Goal: Use online tool/utility: Utilize a website feature to perform a specific function

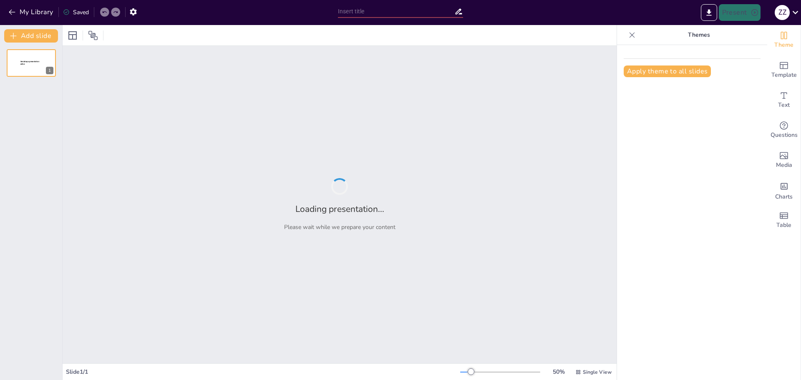
type input "«Архитектурные сокровища [GEOGRAPHIC_DATA]: Обзор ключевых памятников»"
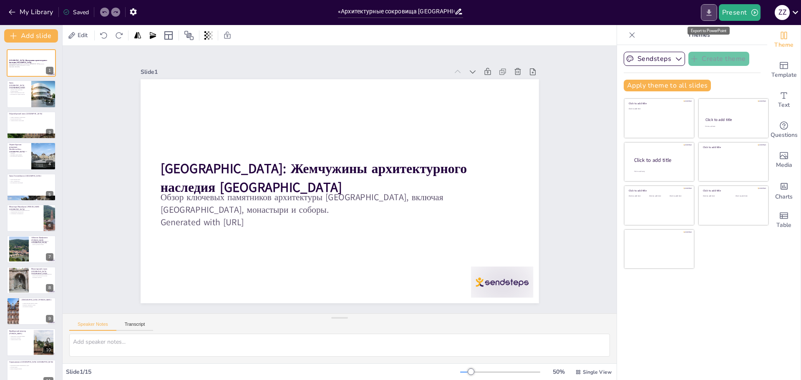
click at [711, 14] on icon "Export to PowerPoint" at bounding box center [709, 12] width 9 height 9
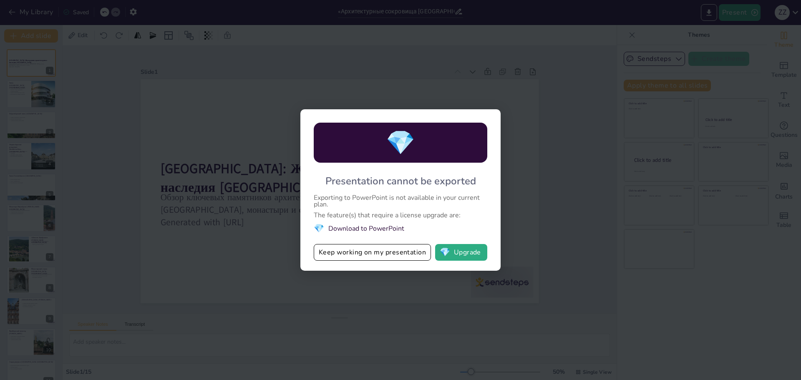
drag, startPoint x: 315, startPoint y: 197, endPoint x: 399, endPoint y: 188, distance: 84.3
click at [371, 206] on div "Exporting to PowerPoint is not available in your current plan." at bounding box center [401, 200] width 174 height 13
click at [415, 142] on span "💎" at bounding box center [400, 143] width 29 height 32
click at [380, 255] on button "Keep working on my presentation" at bounding box center [372, 252] width 117 height 17
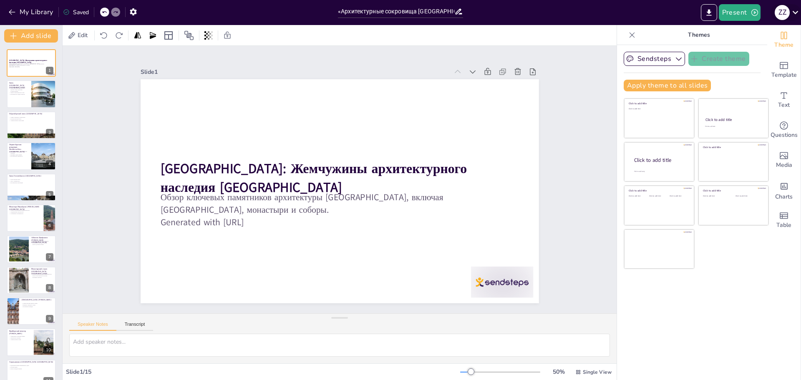
click at [798, 13] on icon at bounding box center [795, 12] width 11 height 11
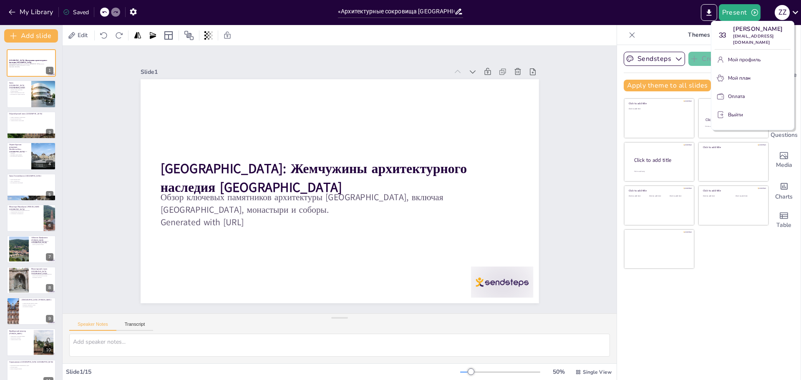
click at [618, 12] on div at bounding box center [400, 190] width 801 height 380
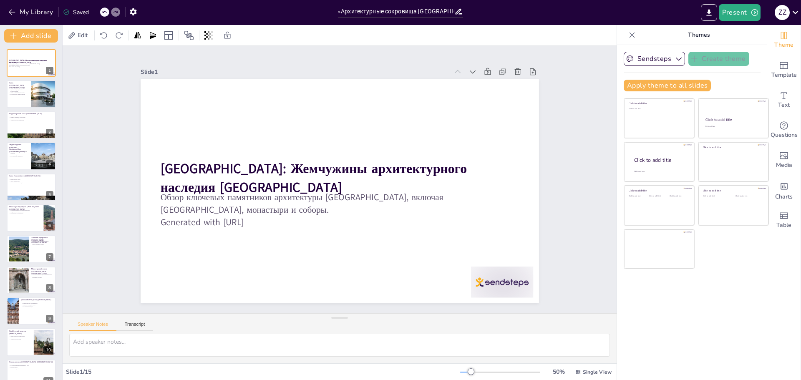
drag, startPoint x: 642, startPoint y: 311, endPoint x: 311, endPoint y: 277, distance: 332.7
click at [253, 49] on div "Slide 1 Баден-Вюртемберг: Жемчужины архитектурного наследия Германии Обзор ключ…" at bounding box center [339, 180] width 579 height 324
click at [737, 12] on button "Present" at bounding box center [740, 12] width 42 height 17
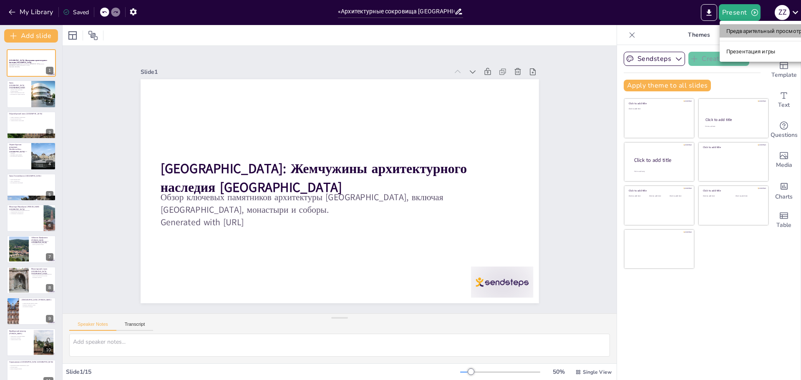
click at [744, 27] on font "Предварительный просмотр презентации" at bounding box center [782, 31] width 111 height 8
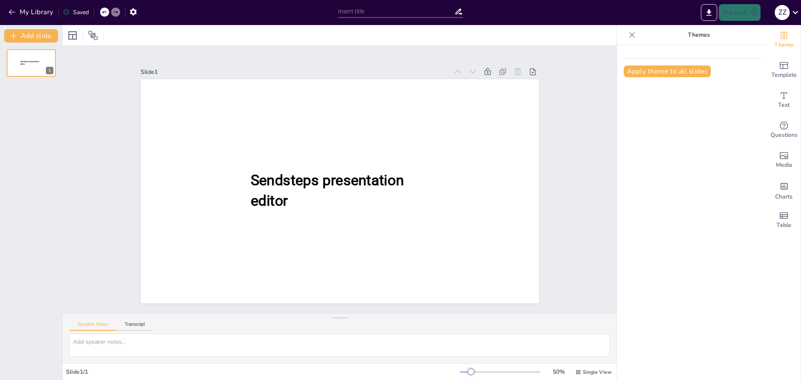
type input "«Архитектурные сокровища [GEOGRAPHIC_DATA]: Обзор ключевых памятников»"
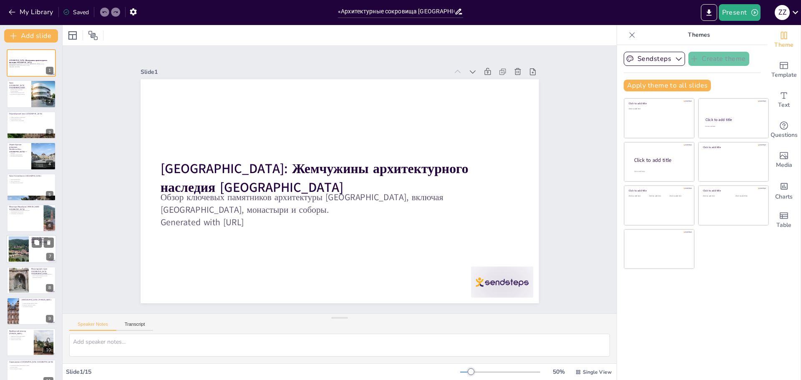
click at [21, 251] on div at bounding box center [19, 249] width 34 height 25
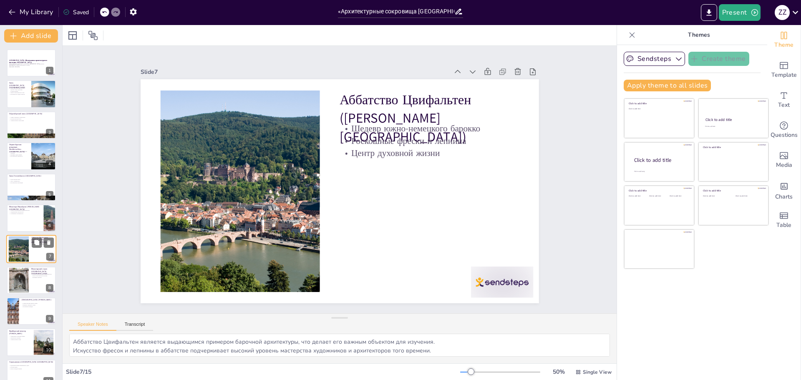
scroll to position [38, 0]
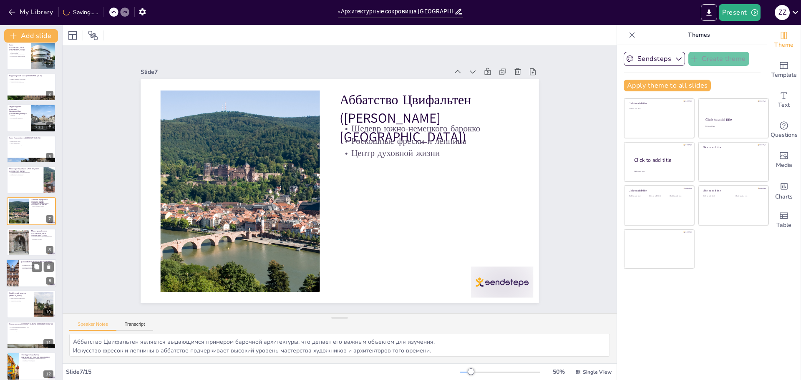
click at [14, 277] on div at bounding box center [12, 273] width 50 height 28
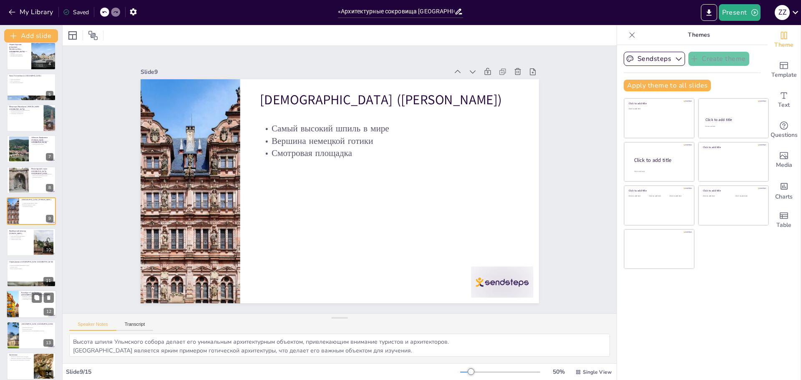
click at [11, 308] on div at bounding box center [12, 304] width 65 height 28
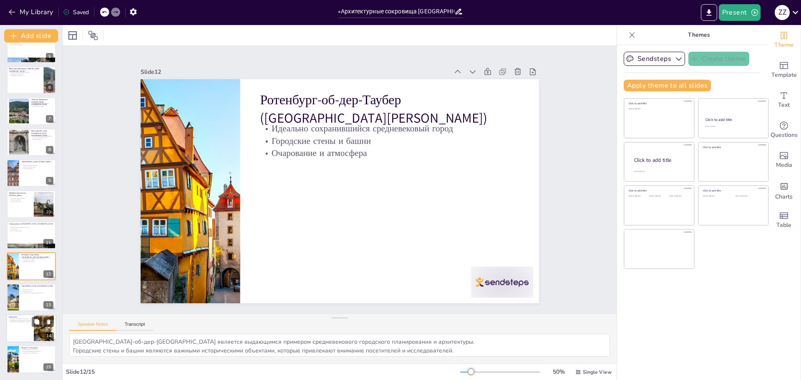
click at [12, 334] on div at bounding box center [31, 328] width 50 height 28
type textarea "Архитектурное наследие [GEOGRAPHIC_DATA] имеет огромное значение как для местны…"
